Goal: Task Accomplishment & Management: Use online tool/utility

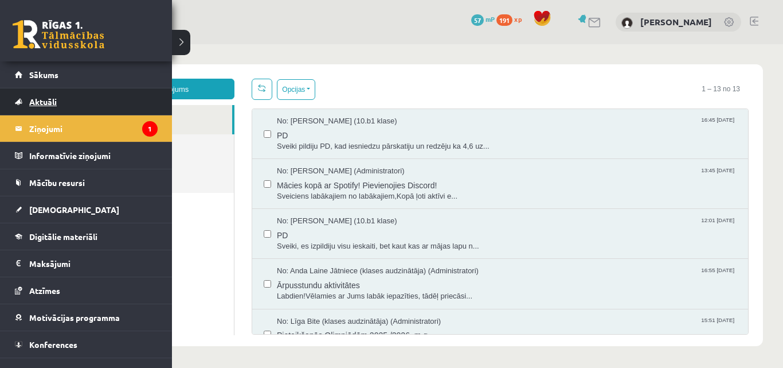
click at [91, 100] on link "Aktuāli" at bounding box center [86, 101] width 143 height 26
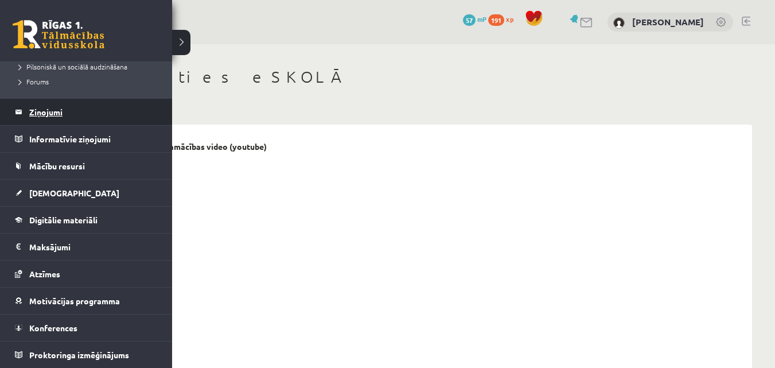
click at [79, 113] on legend "Ziņojumi 1" at bounding box center [93, 112] width 128 height 26
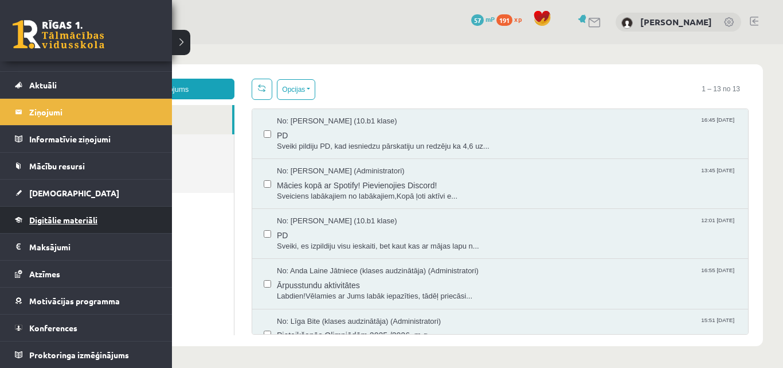
click at [80, 213] on link "Digitālie materiāli" at bounding box center [86, 219] width 143 height 26
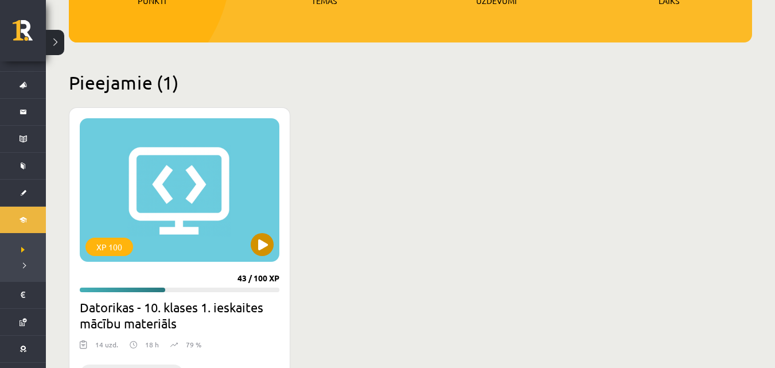
scroll to position [229, 0]
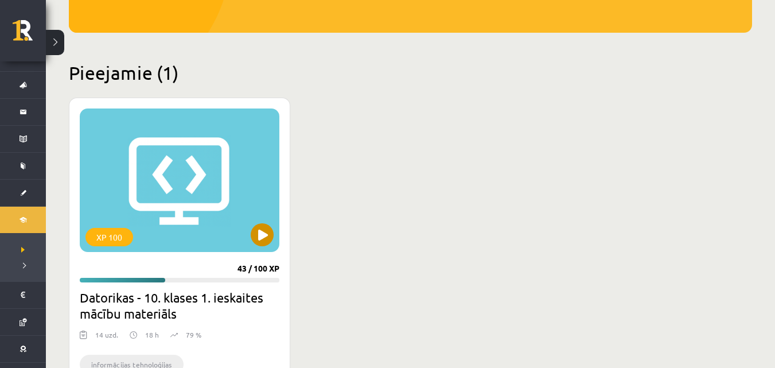
click at [186, 202] on div "XP 100" at bounding box center [180, 179] width 200 height 143
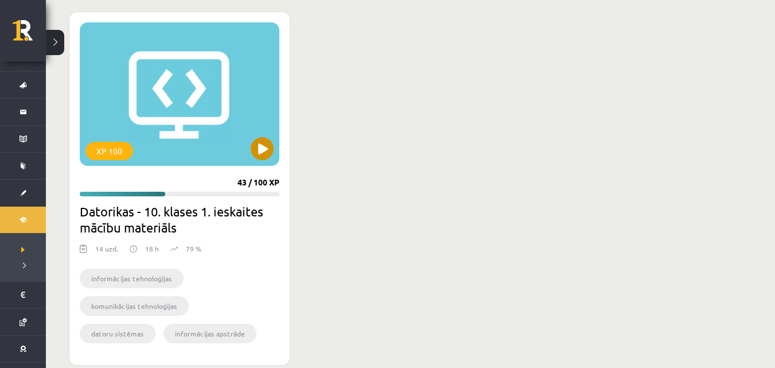
scroll to position [344, 0]
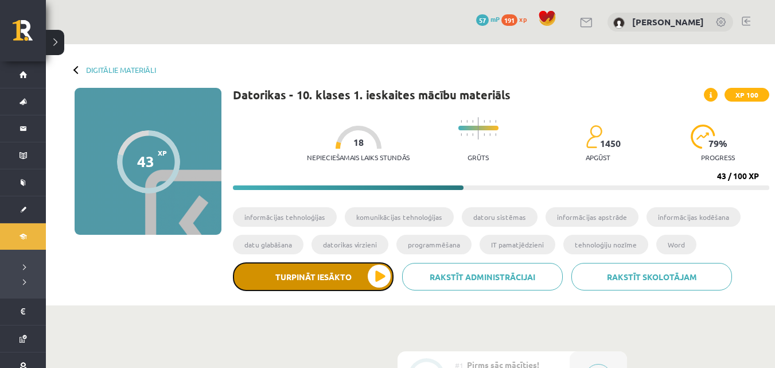
click at [318, 267] on button "Turpināt iesākto" at bounding box center [313, 276] width 161 height 29
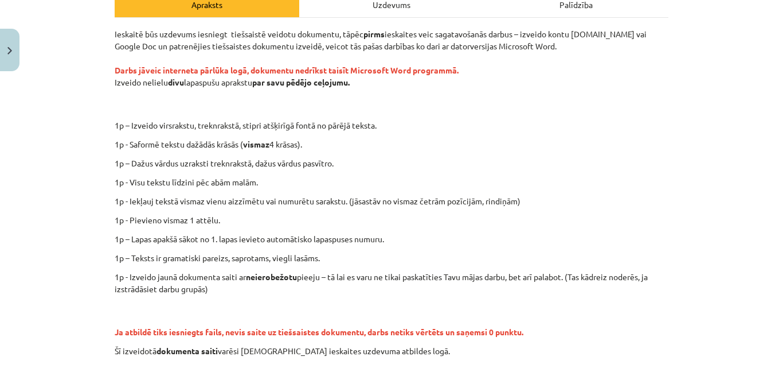
scroll to position [172, 0]
